Goal: Information Seeking & Learning: Learn about a topic

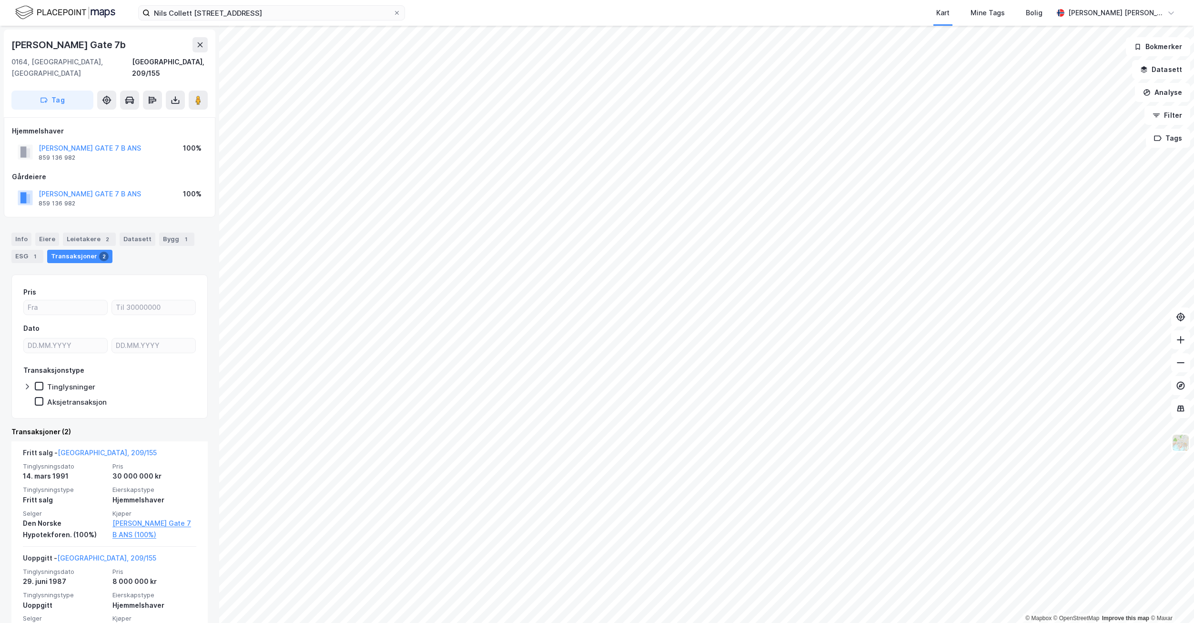
scroll to position [29, 0]
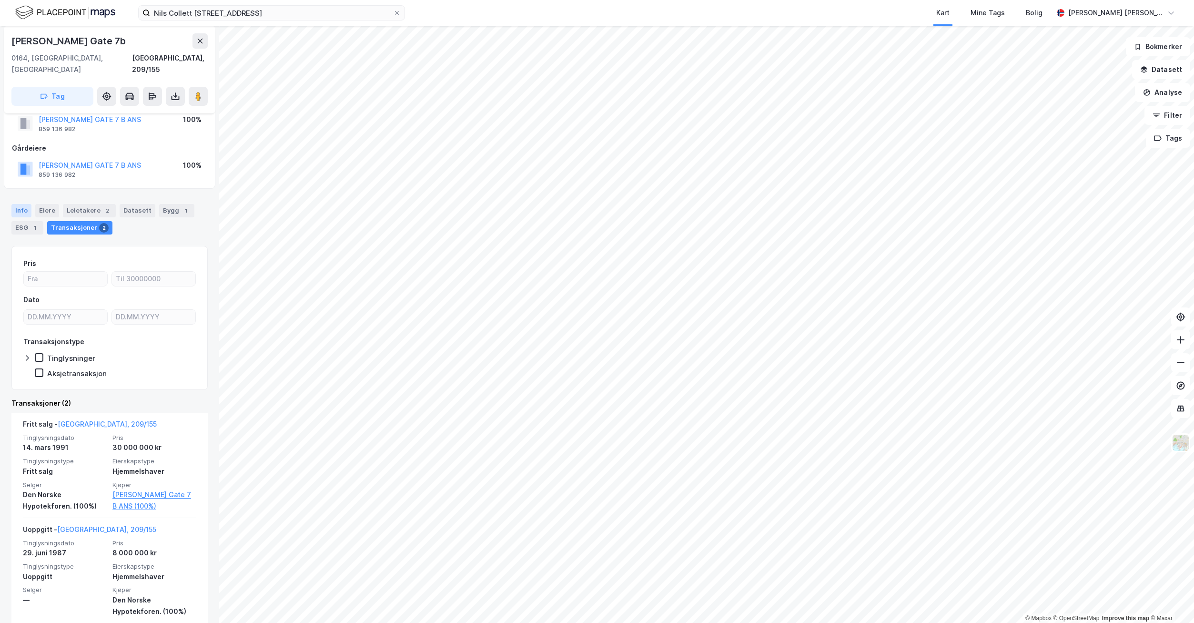
click at [23, 204] on div "Info" at bounding box center [21, 210] width 20 height 13
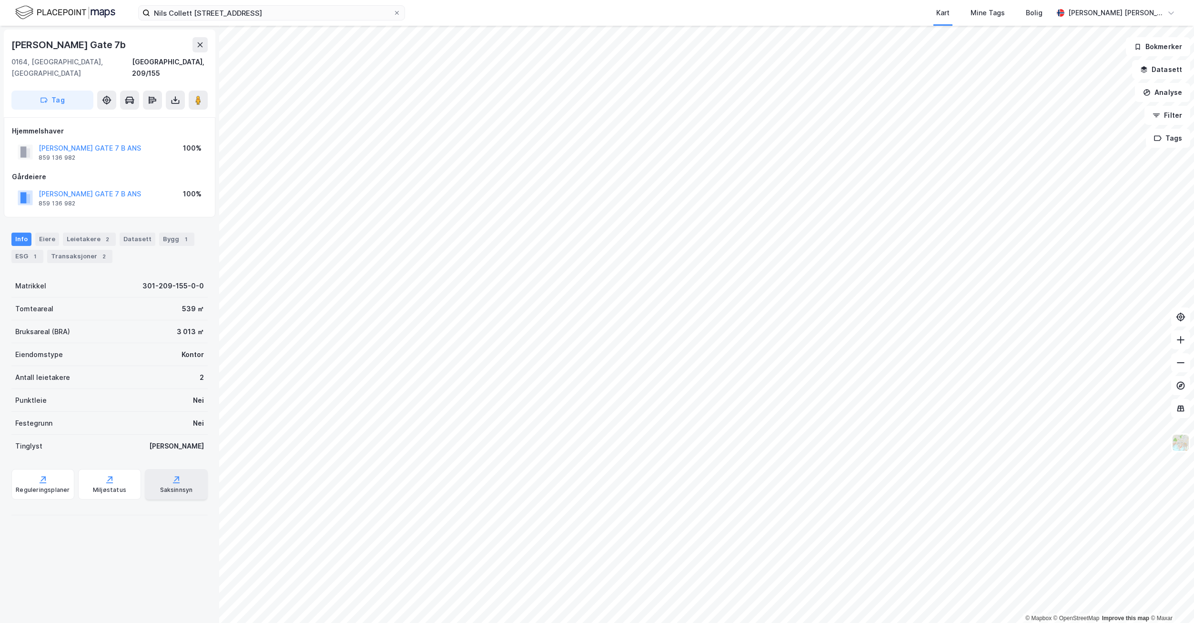
click at [181, 469] on div "Saksinnsyn" at bounding box center [176, 484] width 63 height 30
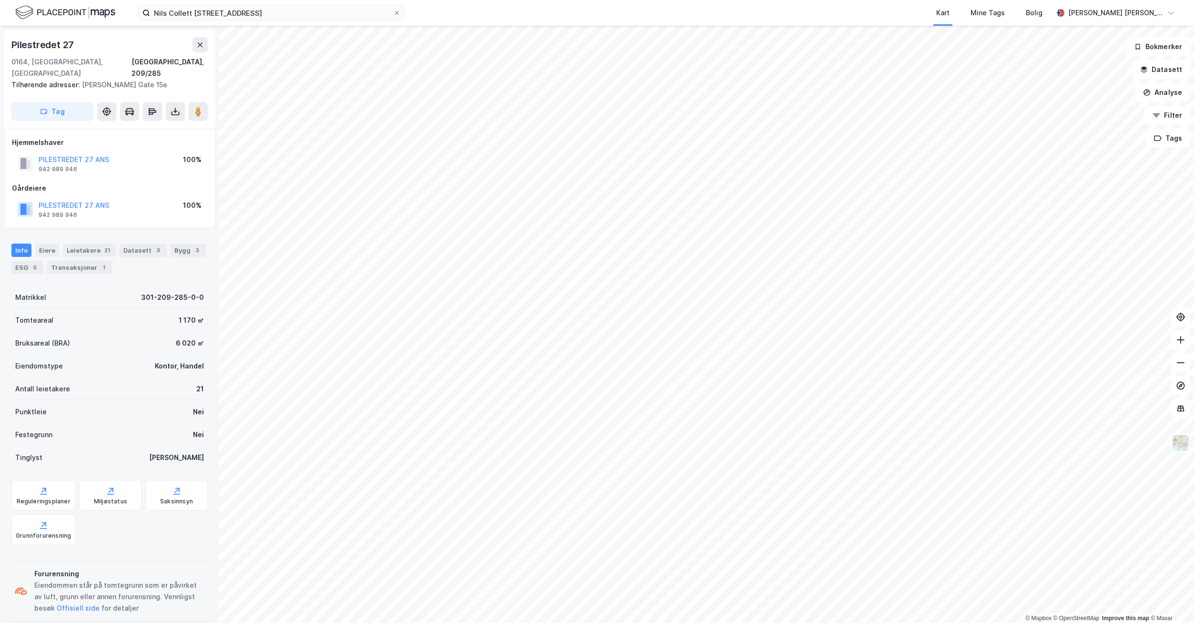
scroll to position [3, 0]
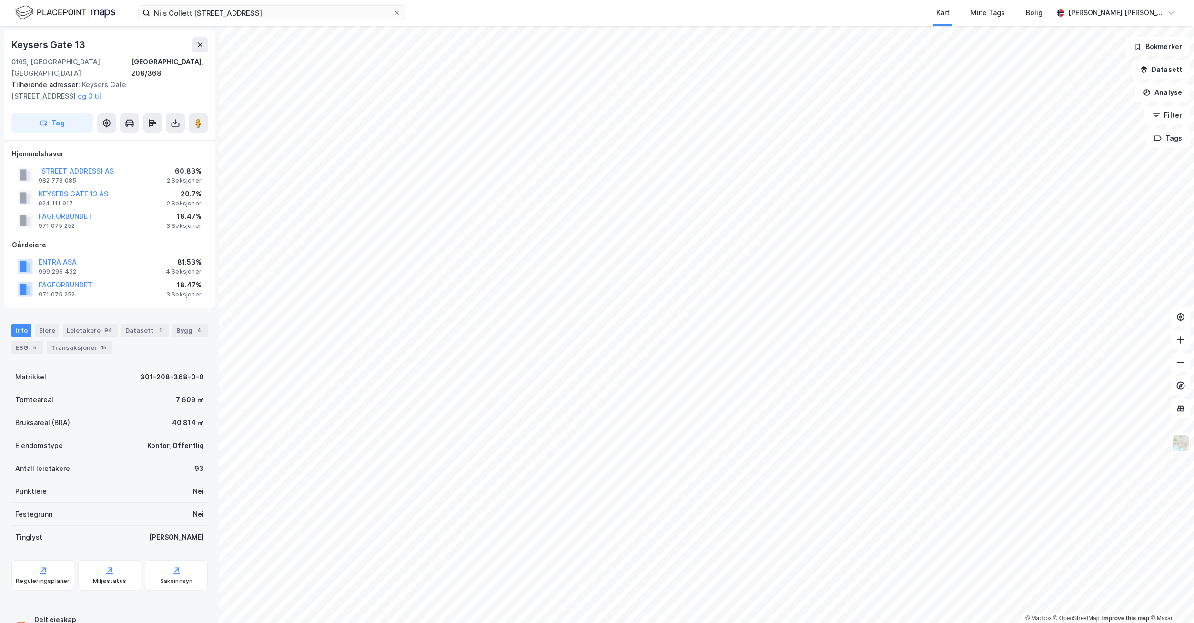
scroll to position [3, 0]
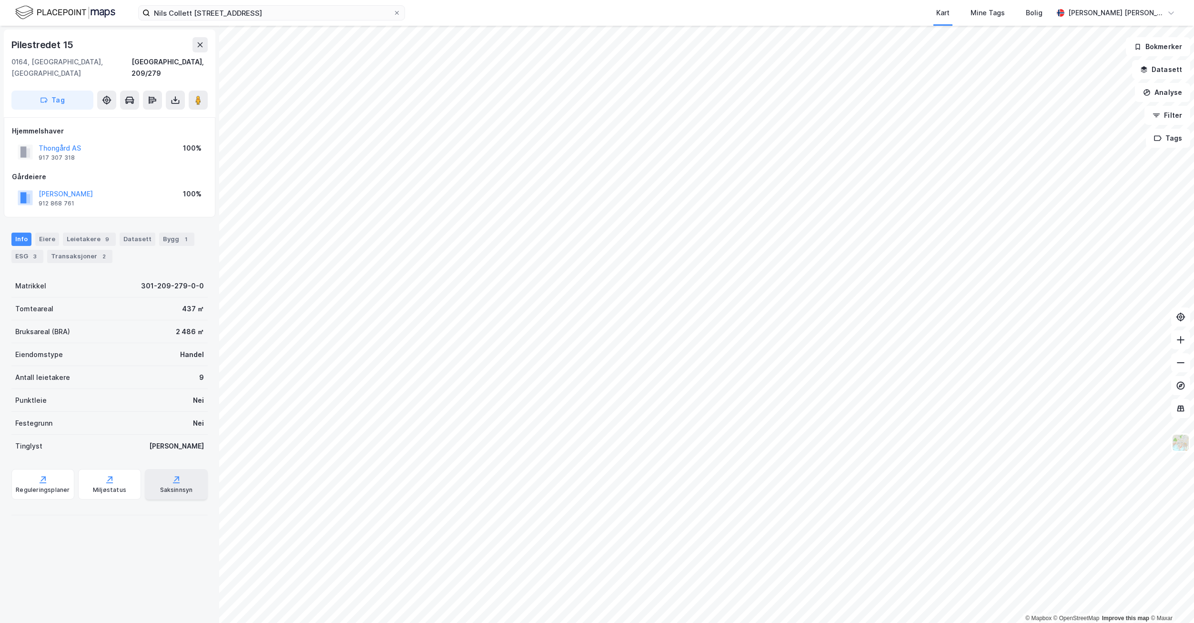
click at [168, 486] on div "Saksinnsyn" at bounding box center [176, 490] width 33 height 8
